Goal: Book appointment/travel/reservation

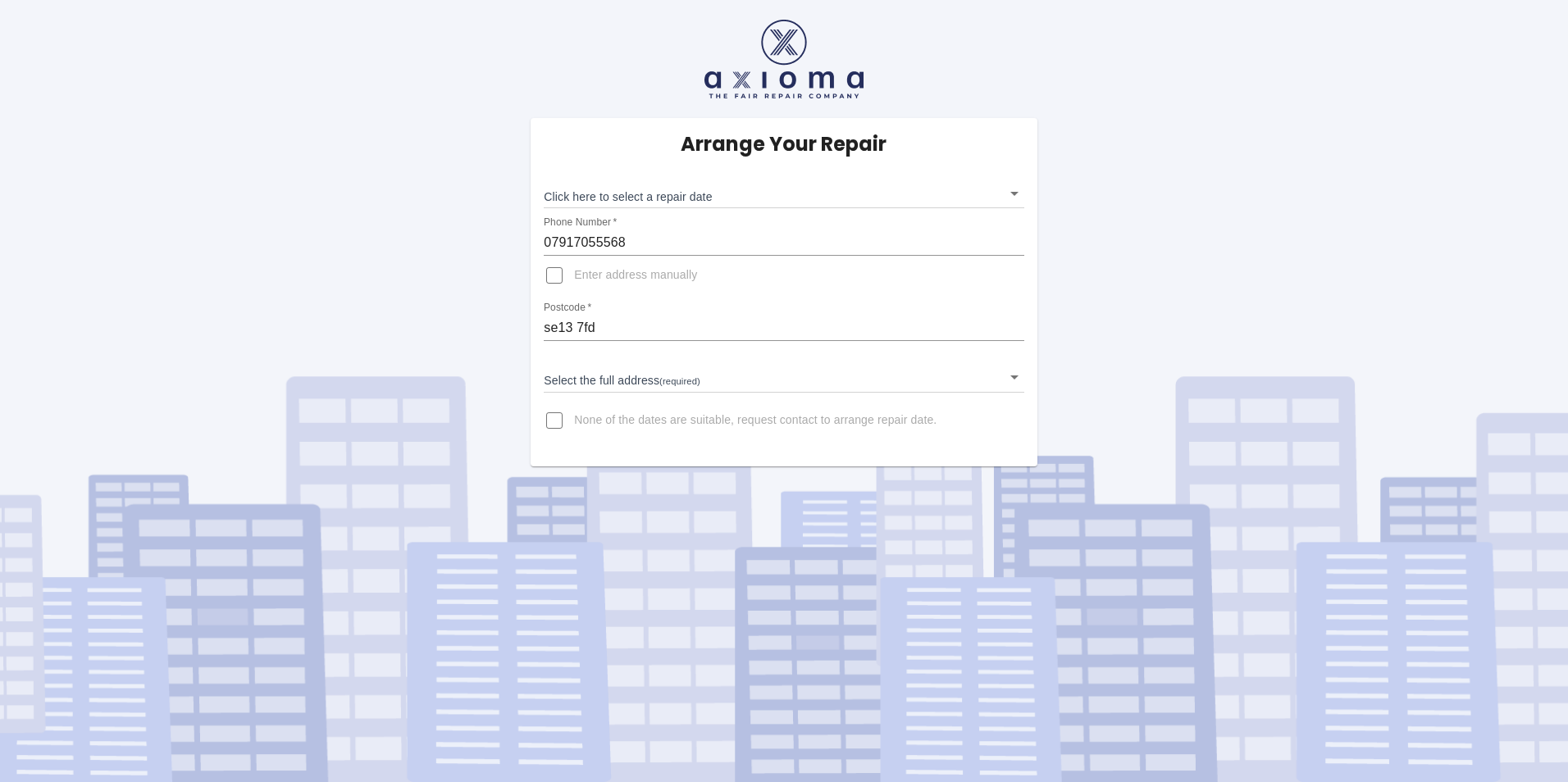
click at [1010, 194] on body "Arrange Your Repair Click here to select a repair date ​ Phone Number   * 07917…" at bounding box center [784, 391] width 1568 height 782
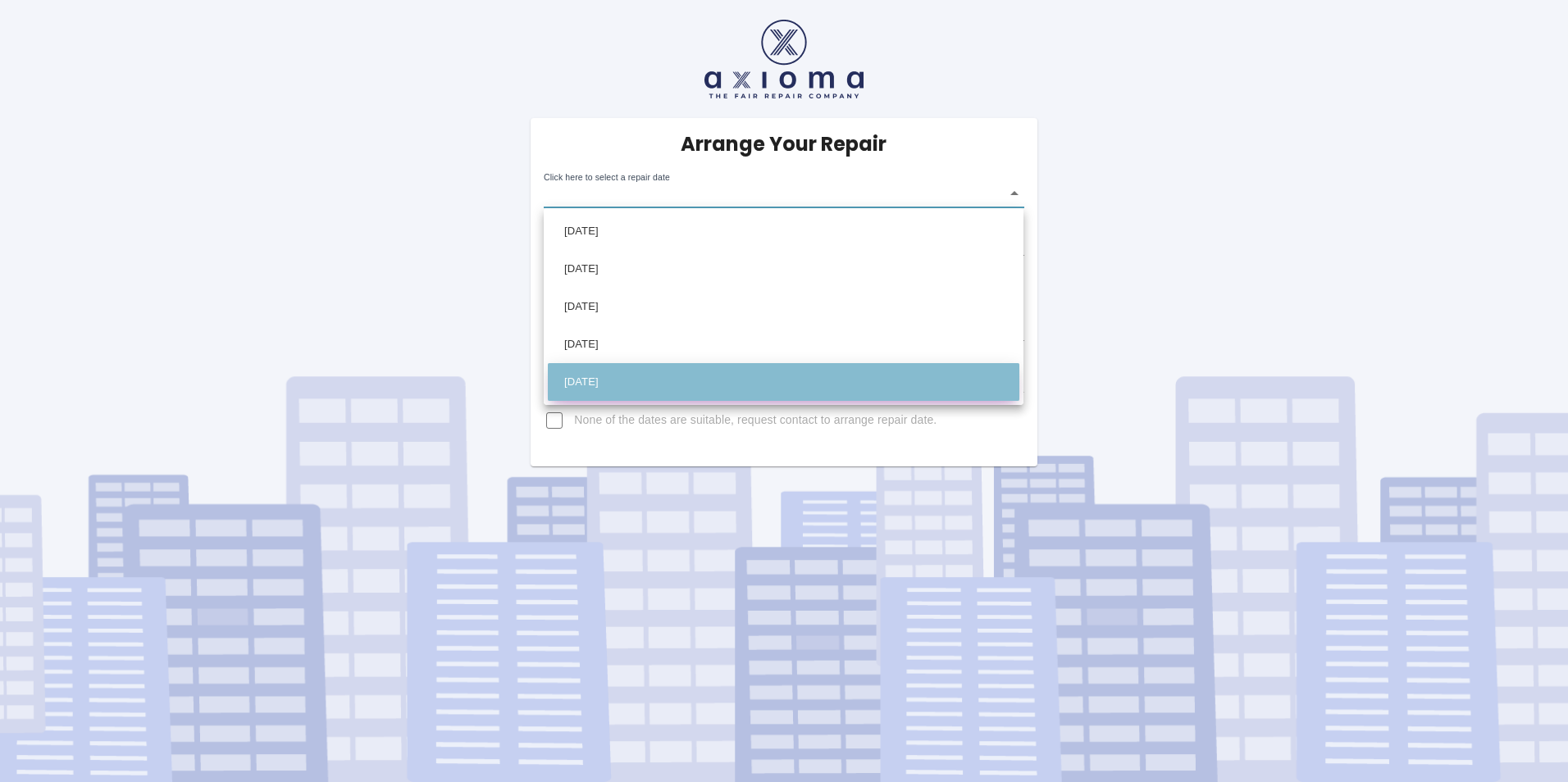
click at [957, 390] on li "Thu Sep 11 2025" at bounding box center [784, 382] width 472 height 38
type input "2025-09-11T00:00:00.000Z"
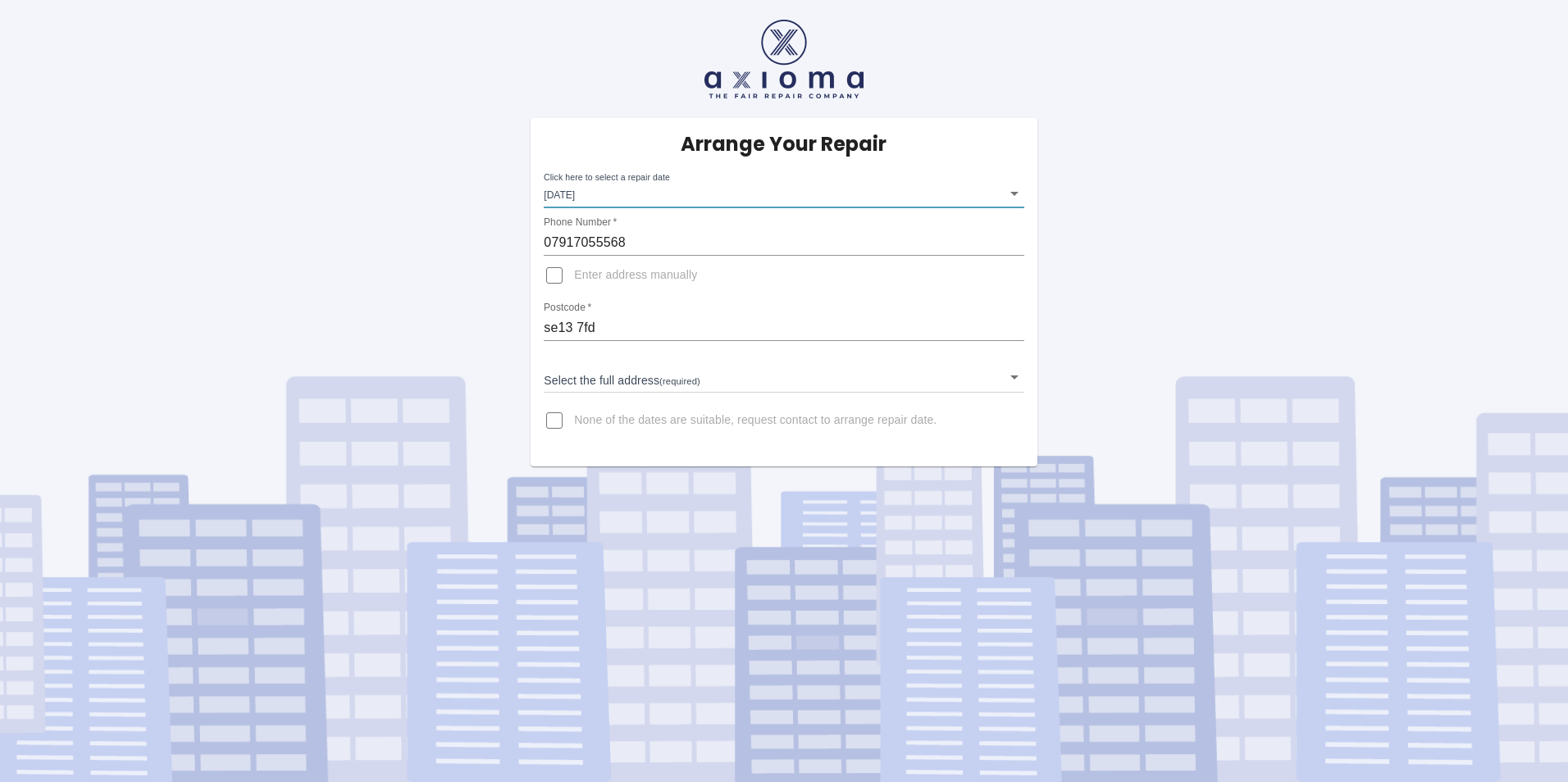
click at [551, 272] on input "Enter address manually" at bounding box center [554, 276] width 39 height 39
checkbox input "true"
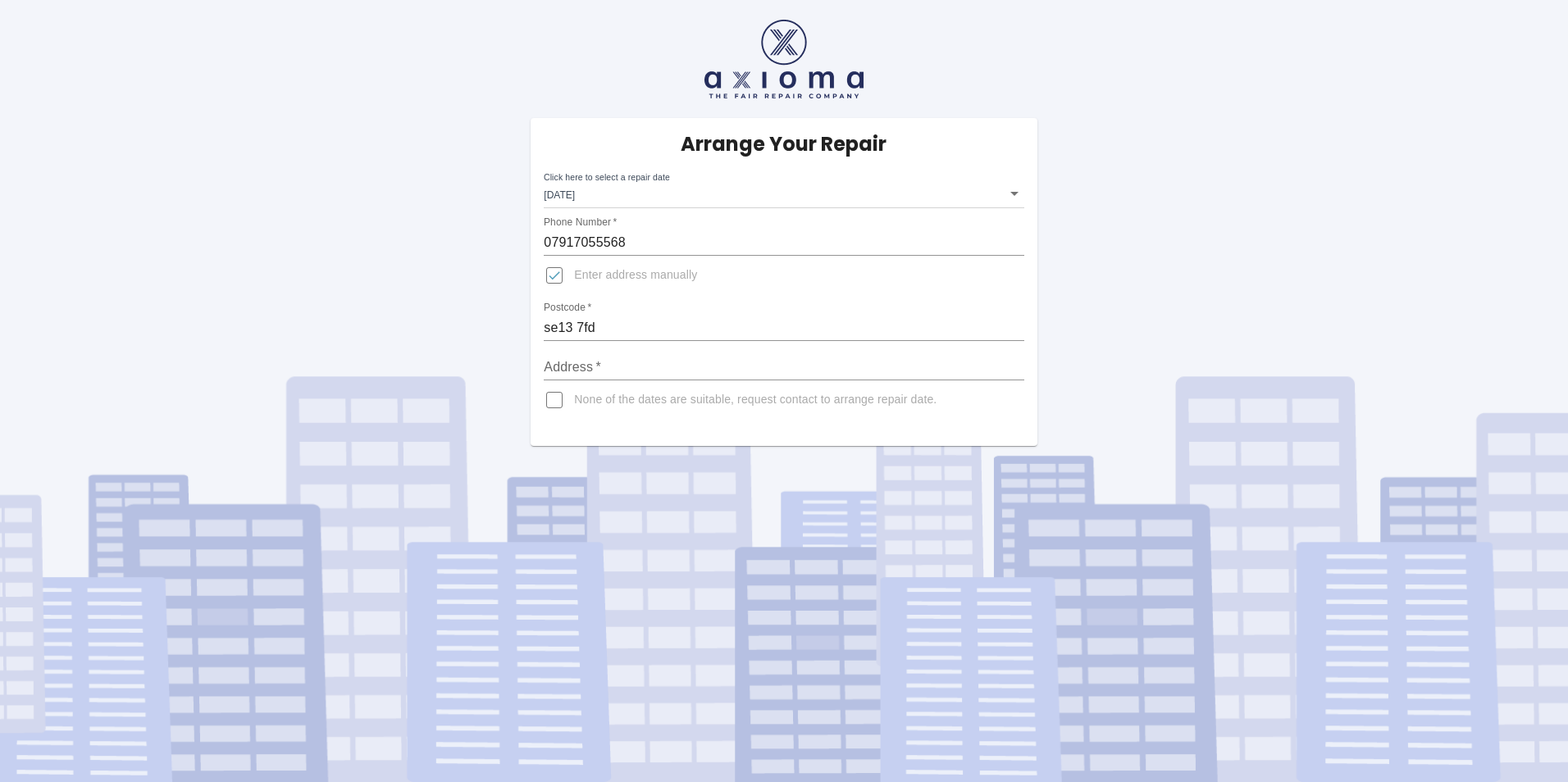
click at [650, 368] on input "Address   *" at bounding box center [784, 367] width 480 height 27
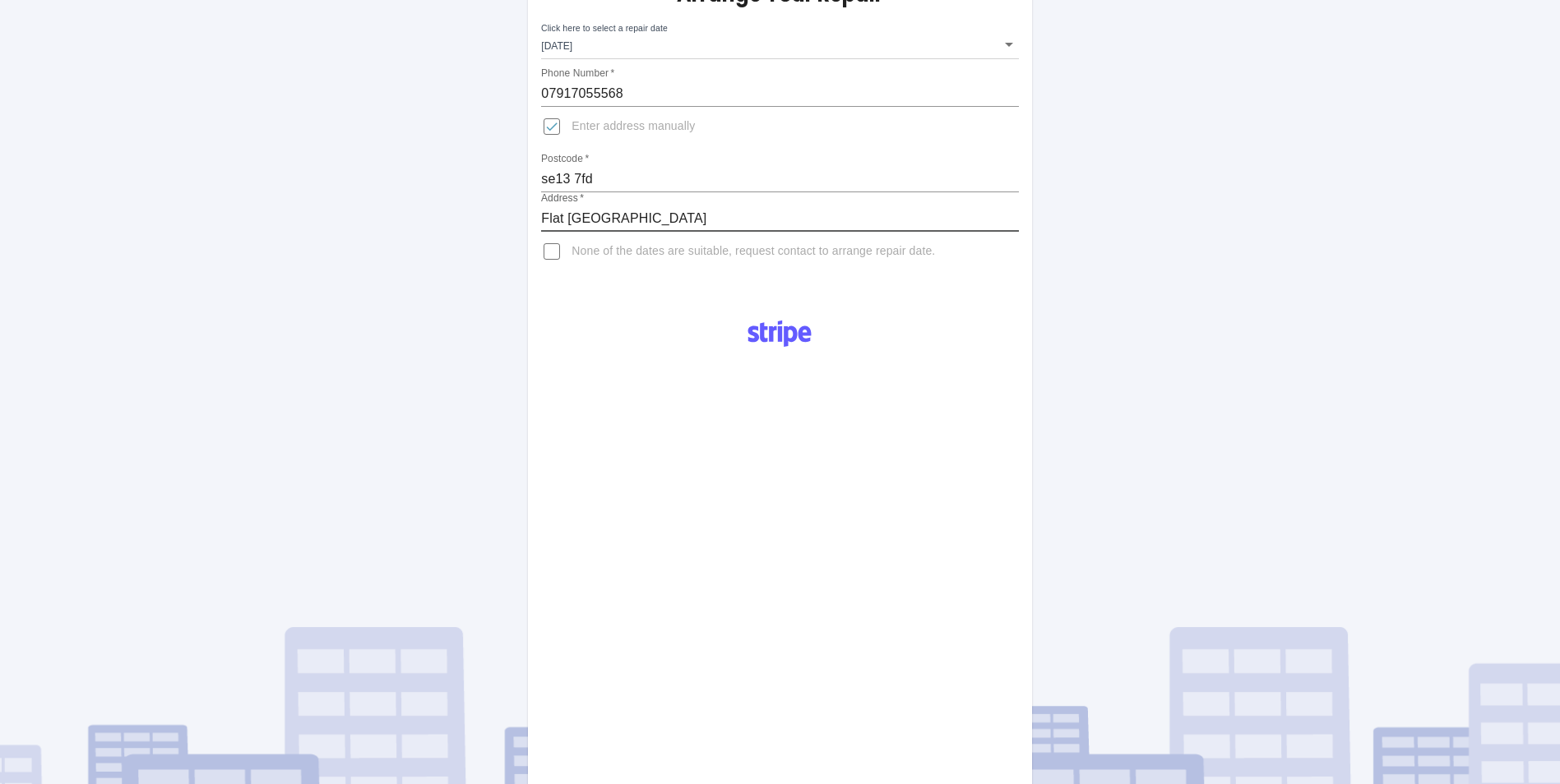
scroll to position [68, 0]
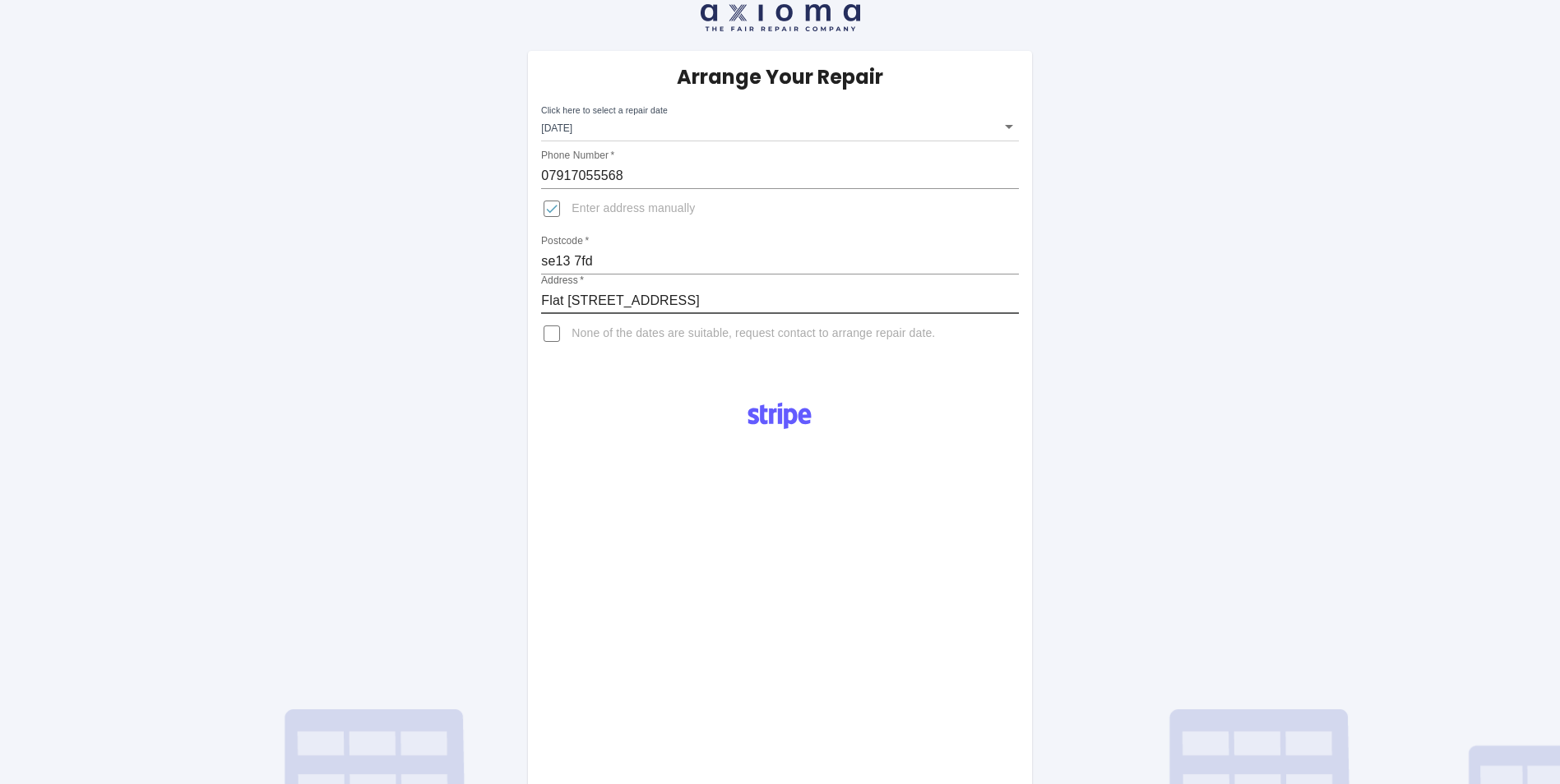
type input "Flat 501 Adana Building, Conington Road, Lewisham"
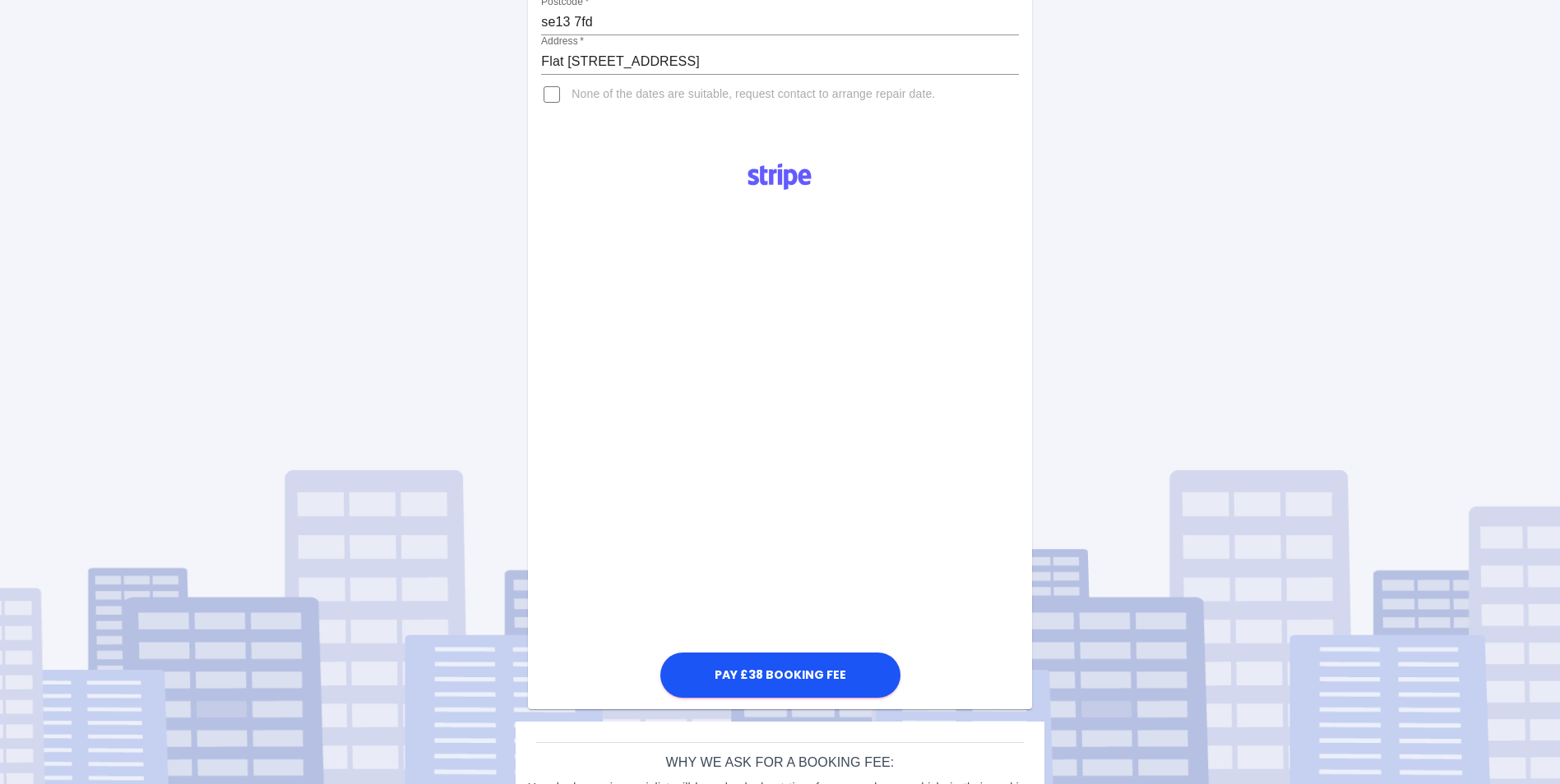
scroll to position [396, 0]
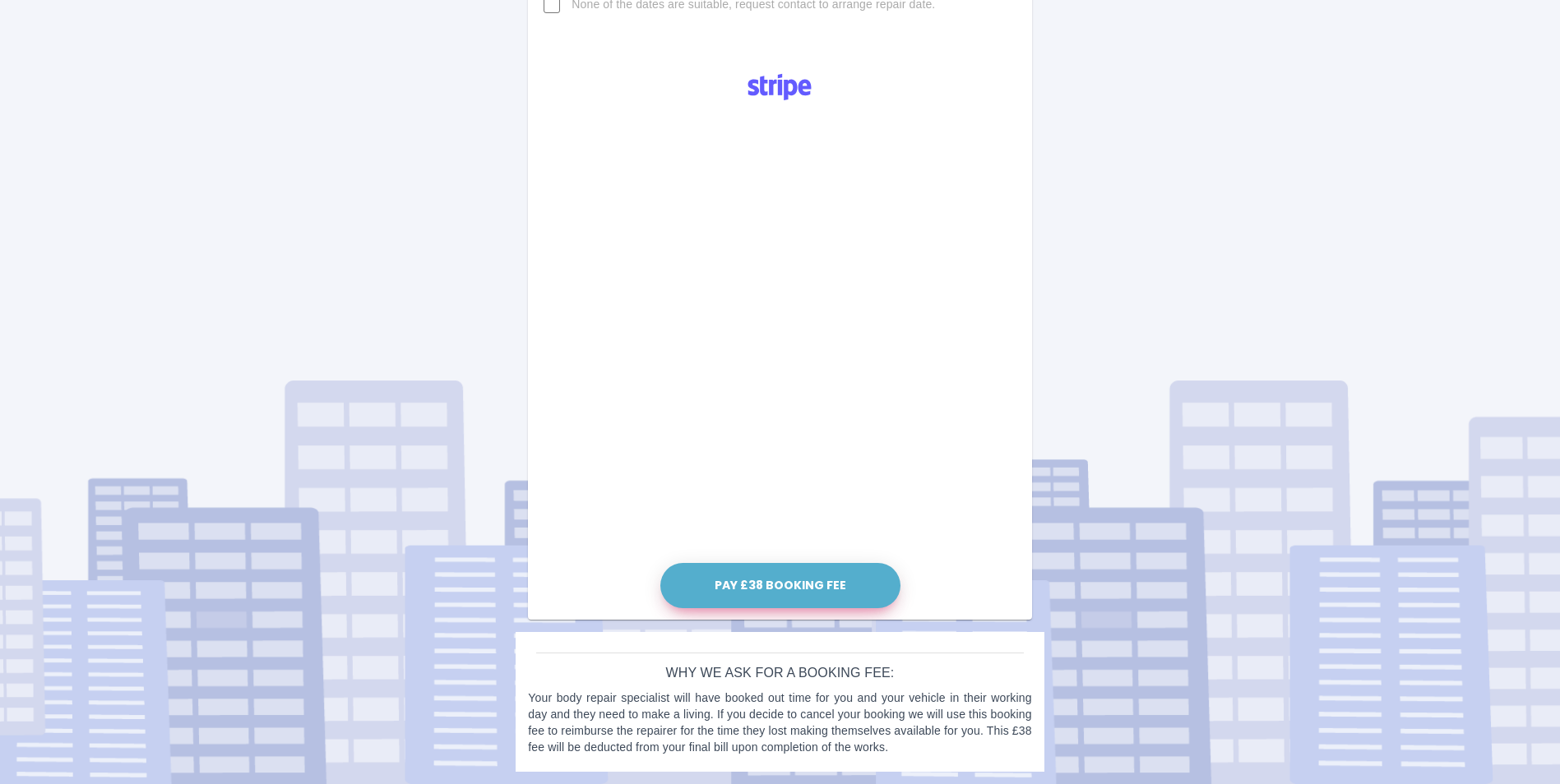
click at [776, 574] on button "Pay £38 Booking Fee" at bounding box center [781, 586] width 241 height 46
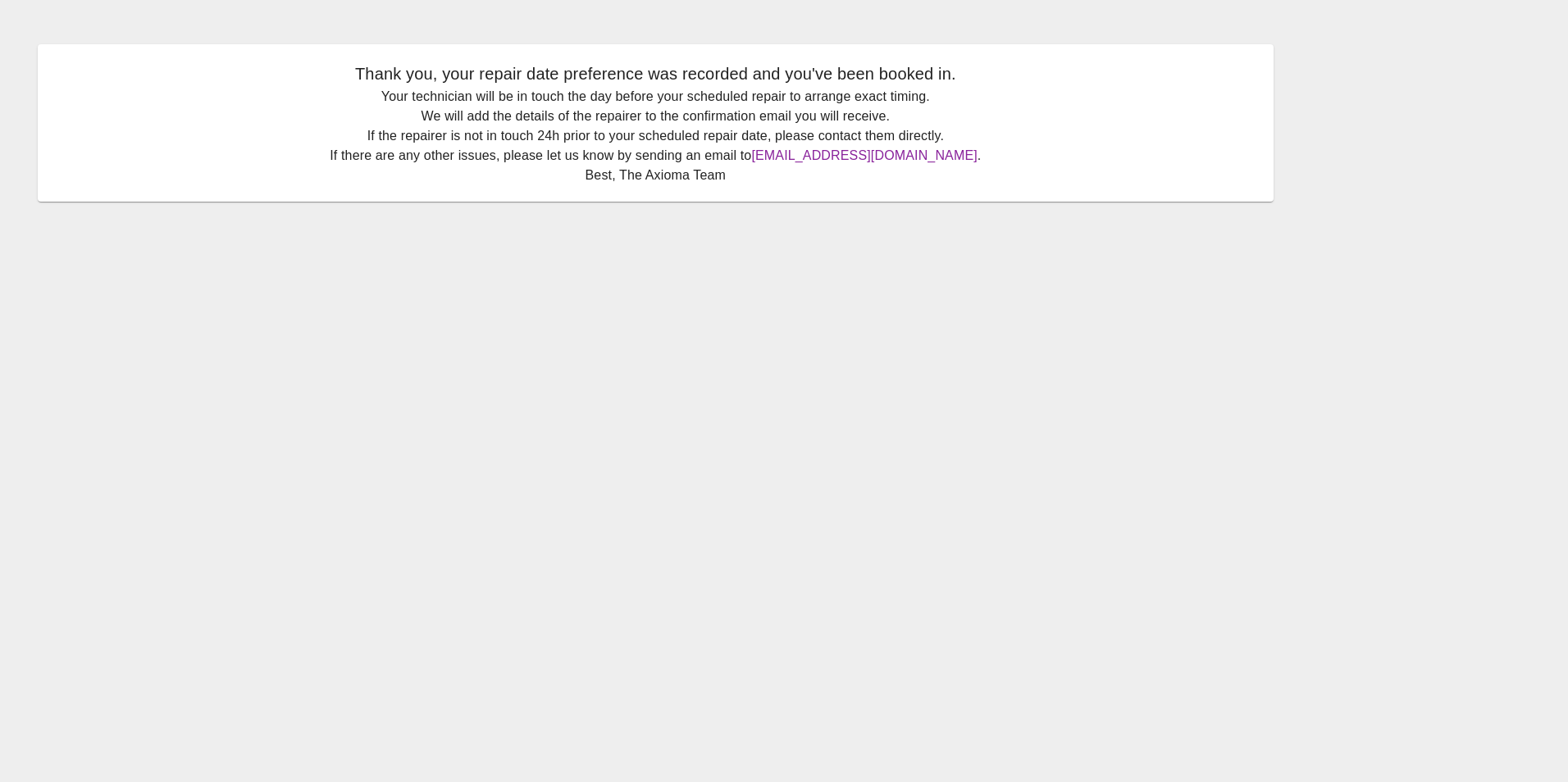
click at [844, 157] on link "[EMAIL_ADDRESS][DOMAIN_NAME]" at bounding box center [863, 155] width 225 height 14
click at [1305, 501] on main "Thank you, your repair date preference was recorded and you've been booked in. …" at bounding box center [784, 391] width 1568 height 782
click at [844, 154] on link "[EMAIL_ADDRESS][DOMAIN_NAME]" at bounding box center [863, 155] width 225 height 14
click at [807, 154] on link "[EMAIL_ADDRESS][DOMAIN_NAME]" at bounding box center [863, 155] width 225 height 14
click at [834, 153] on link "[EMAIL_ADDRESS][DOMAIN_NAME]" at bounding box center [863, 155] width 225 height 14
